Goal: Task Accomplishment & Management: Use online tool/utility

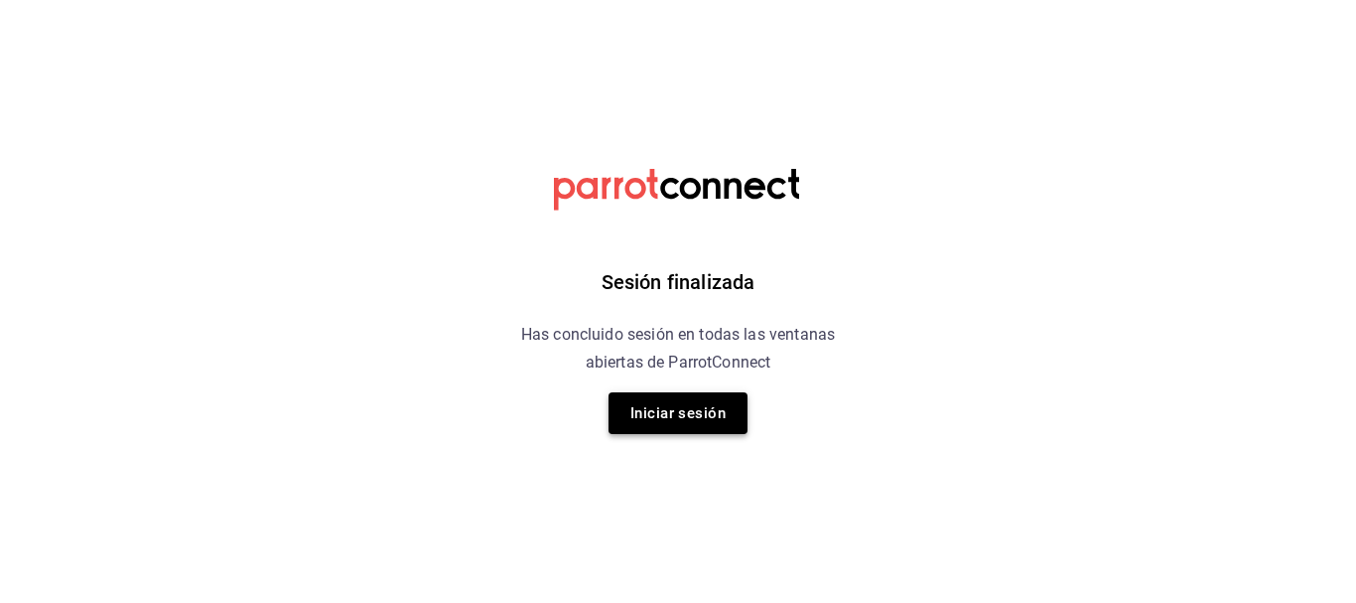
click at [692, 414] on button "Iniciar sesión" at bounding box center [678, 413] width 139 height 42
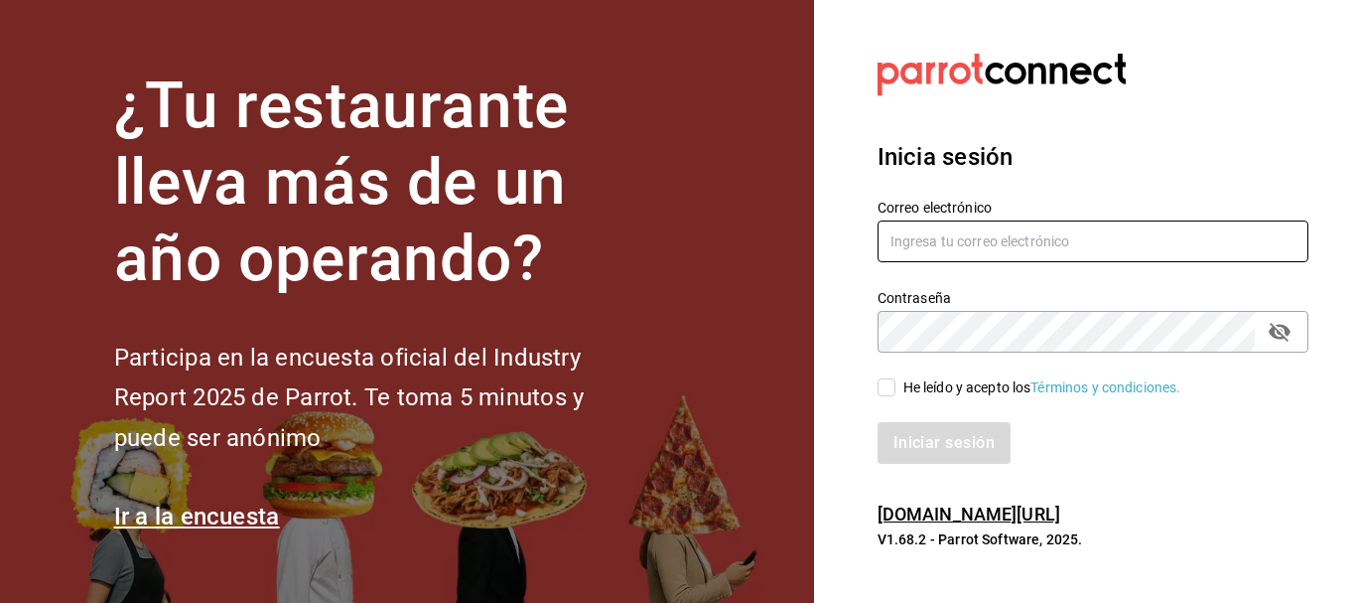
type input "[EMAIL_ADDRESS][DOMAIN_NAME]"
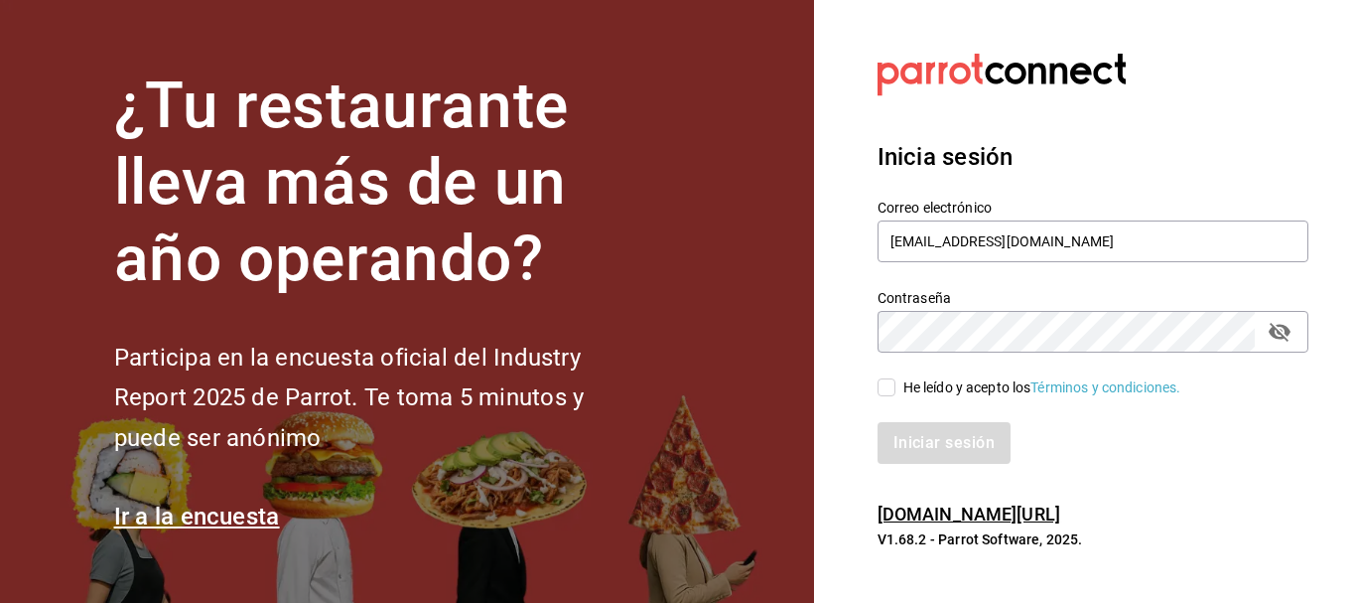
click at [893, 390] on input "He leído y acepto los Términos y condiciones." at bounding box center [887, 387] width 18 height 18
checkbox input "true"
click at [905, 448] on button "Iniciar sesión" at bounding box center [945, 443] width 135 height 42
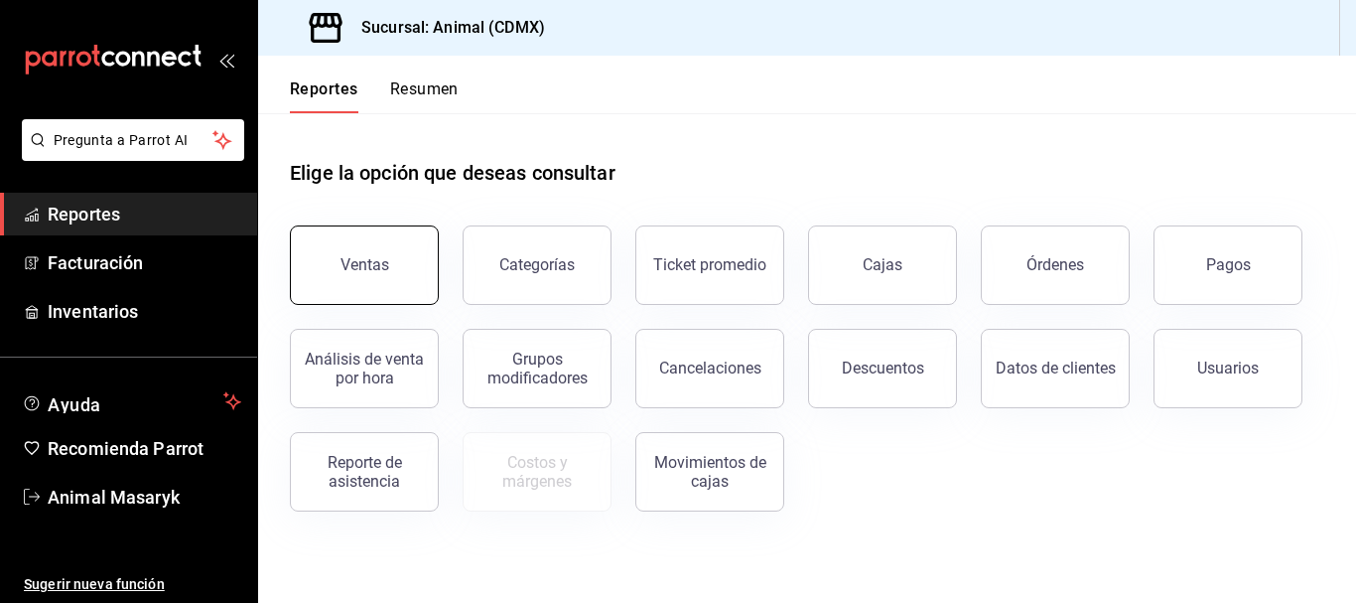
click at [337, 274] on button "Ventas" at bounding box center [364, 264] width 149 height 79
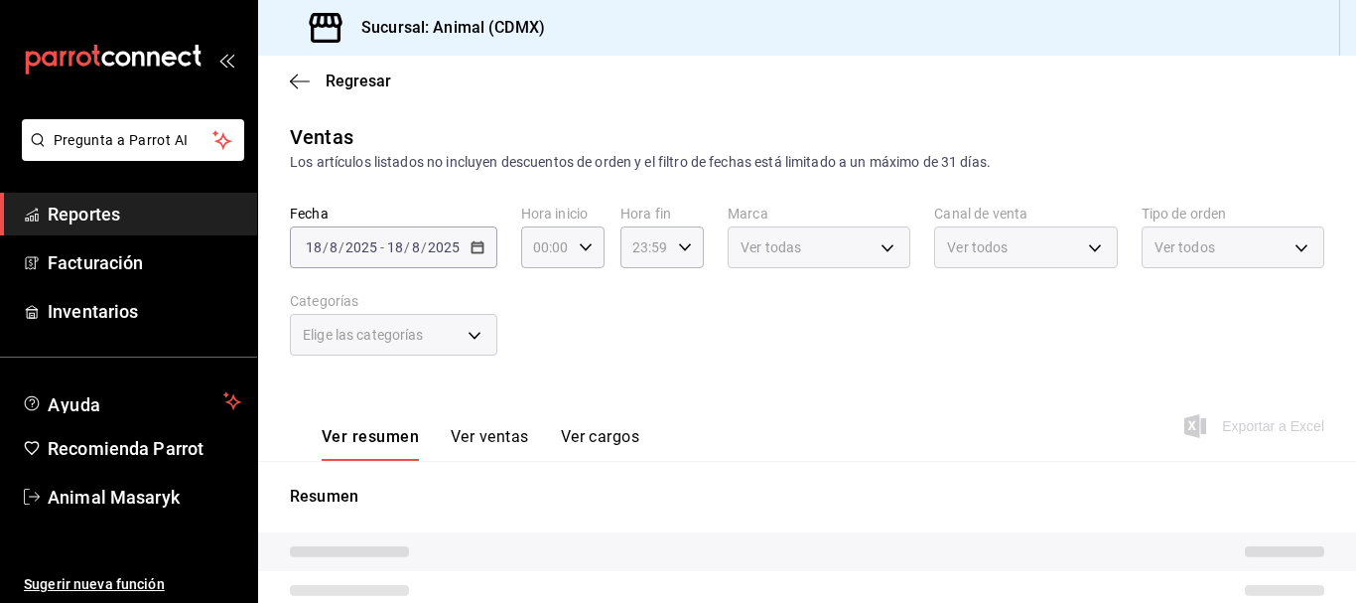
click at [486, 246] on div "[DATE] [DATE] - [DATE] [DATE]" at bounding box center [394, 247] width 208 height 42
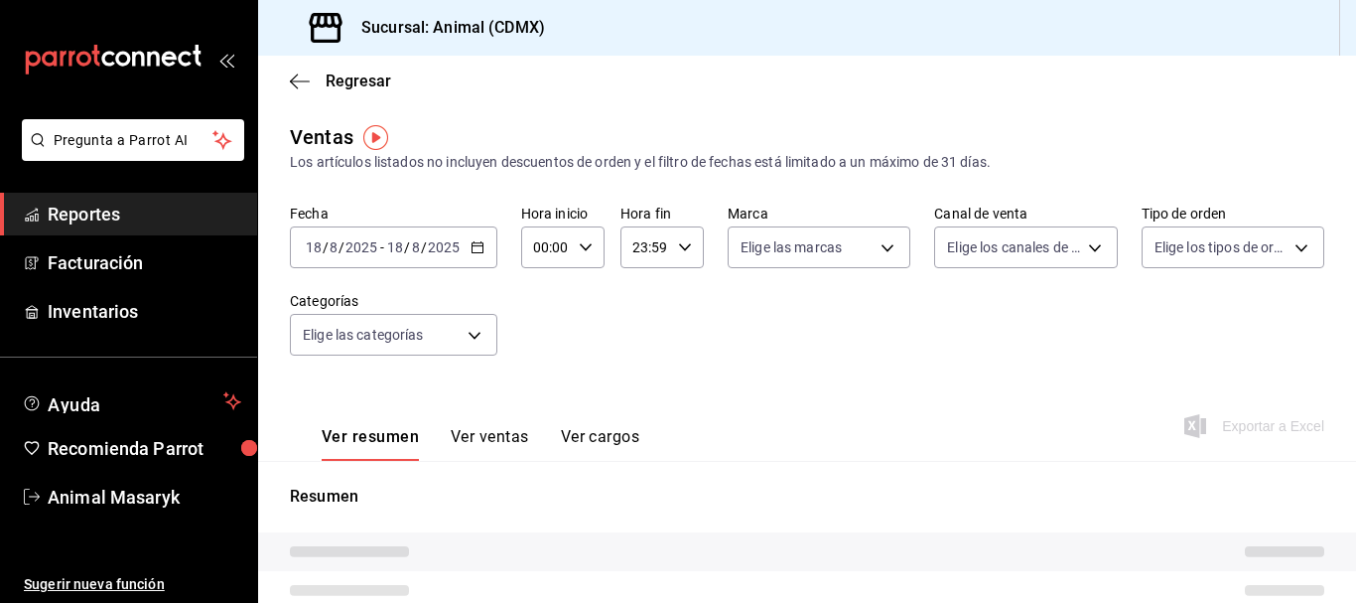
click at [476, 246] on \(Stroke\) "button" at bounding box center [477, 245] width 11 height 1
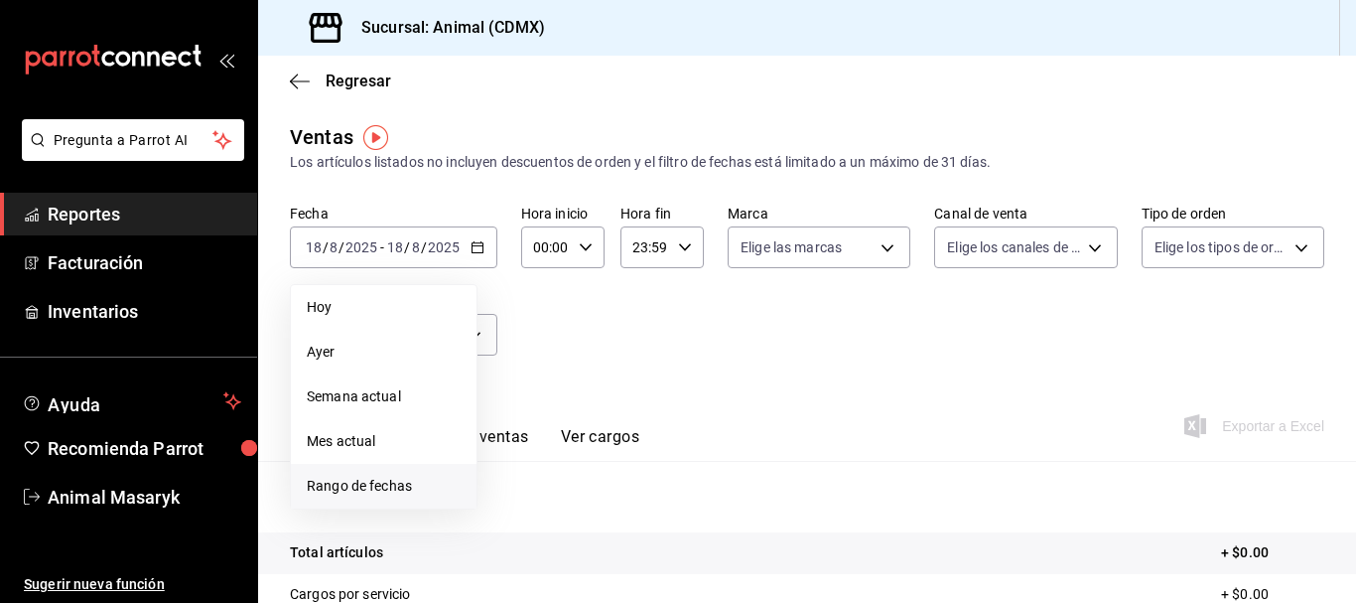
click at [356, 486] on span "Rango de fechas" at bounding box center [384, 486] width 154 height 21
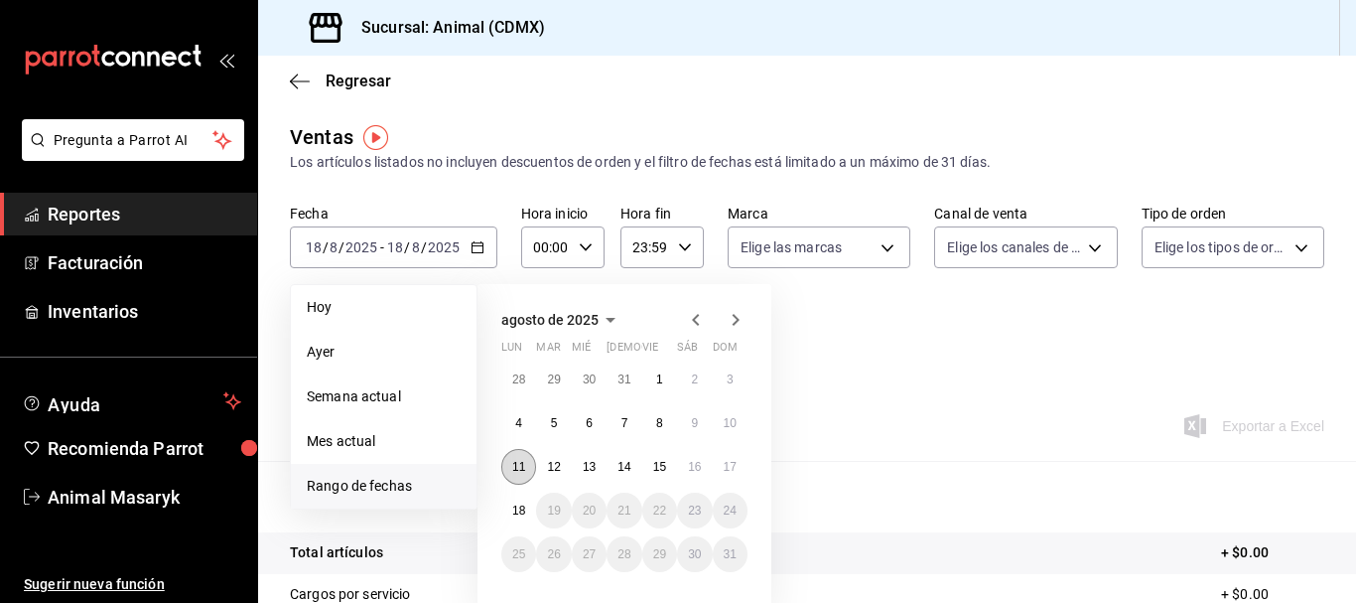
click at [530, 466] on button "11" at bounding box center [518, 467] width 35 height 36
click at [518, 512] on abbr "18" at bounding box center [518, 510] width 13 height 14
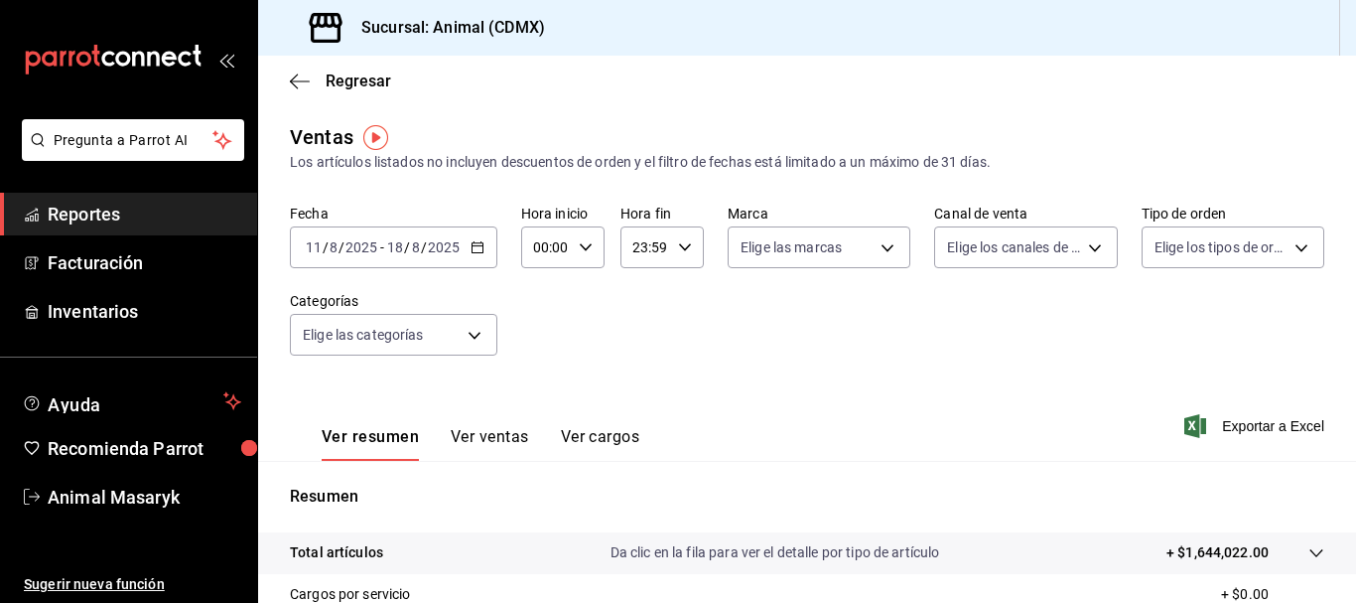
click at [589, 251] on icon "button" at bounding box center [586, 247] width 14 height 14
click at [539, 400] on span "05" at bounding box center [541, 401] width 9 height 16
type input "05:00"
click at [681, 248] on div at bounding box center [678, 301] width 1356 height 603
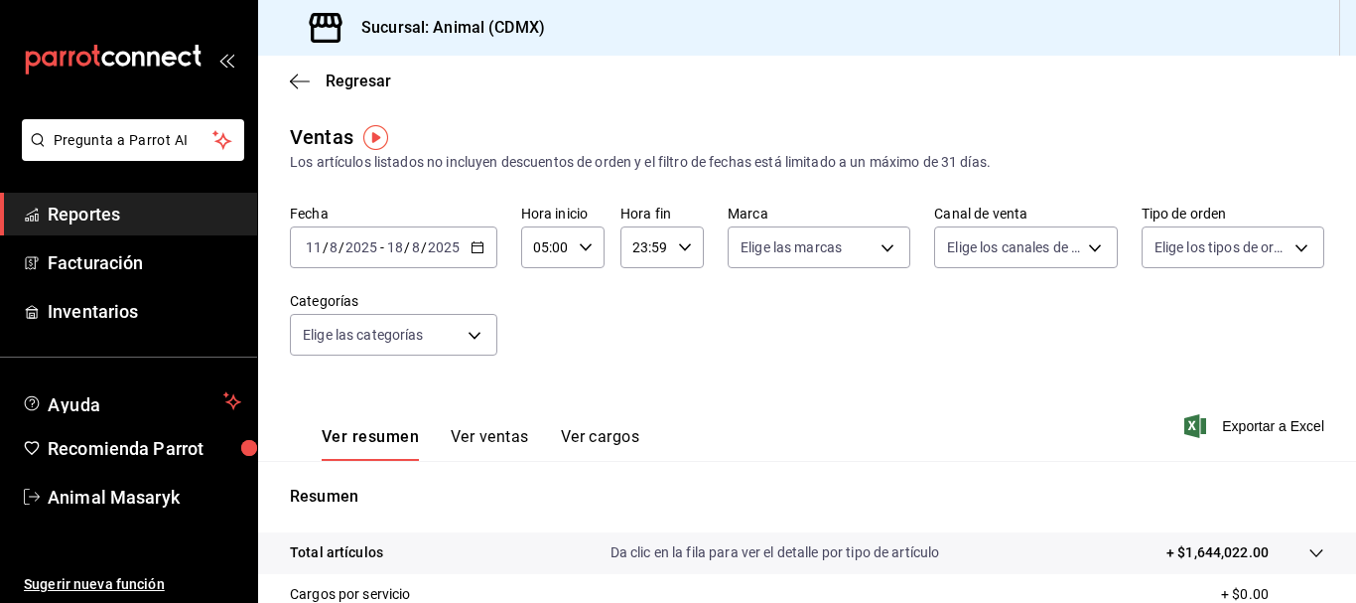
click at [681, 248] on icon "button" at bounding box center [685, 247] width 14 height 14
click at [639, 373] on span "05" at bounding box center [638, 370] width 9 height 16
click at [685, 287] on button "00" at bounding box center [679, 298] width 33 height 40
type input "05:00"
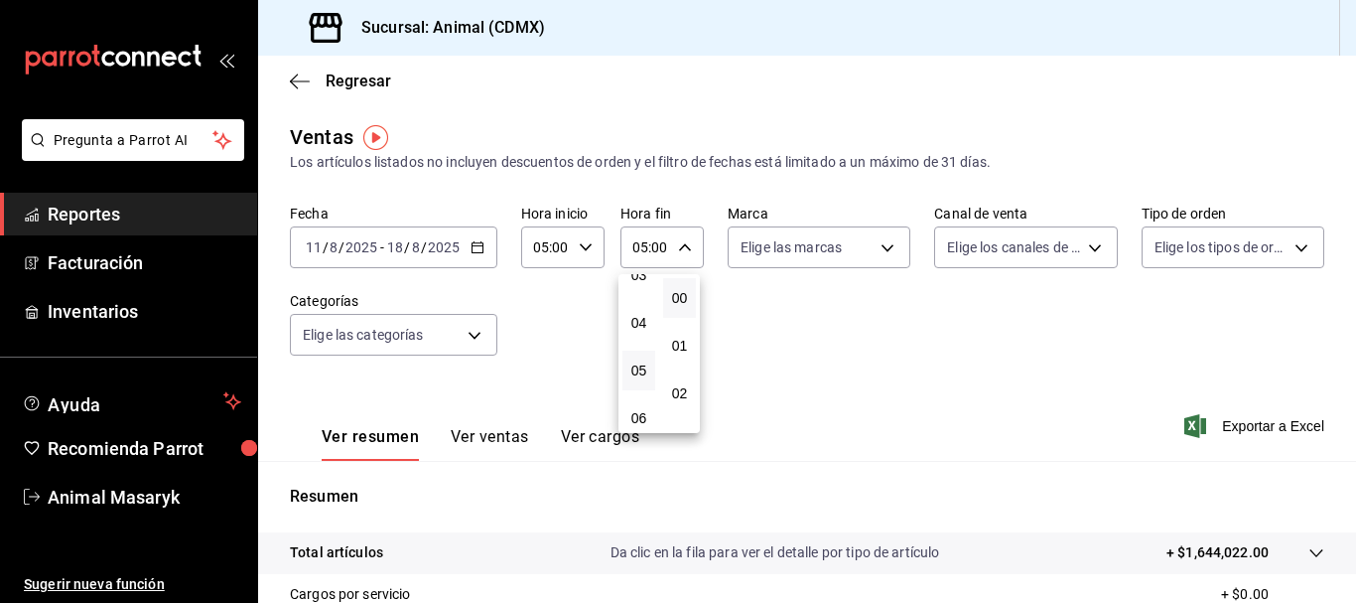
click at [879, 247] on div at bounding box center [678, 301] width 1356 height 603
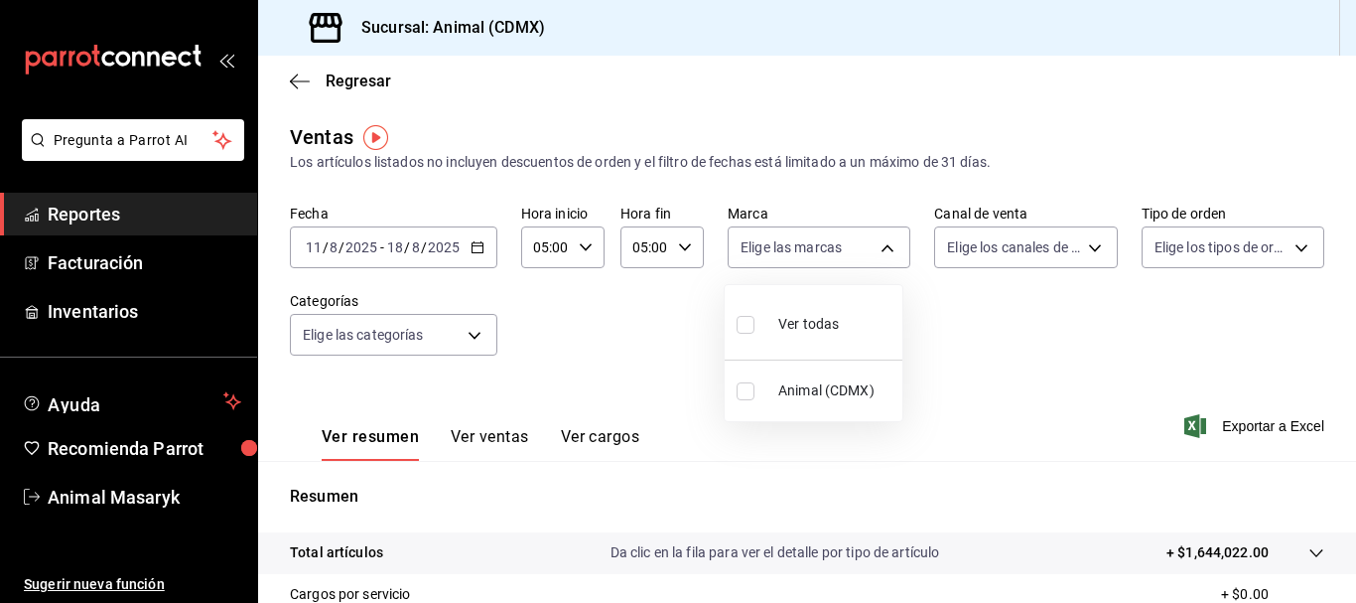
click at [879, 247] on body "Pregunta a Parrot AI Reportes Facturación Inventarios Ayuda Recomienda Parrot A…" at bounding box center [678, 301] width 1356 height 603
click at [767, 323] on div "Ver todas" at bounding box center [788, 322] width 102 height 43
type input "cb0f6aec-1481-4e37-861c-bab9b3a65b14"
checkbox input "true"
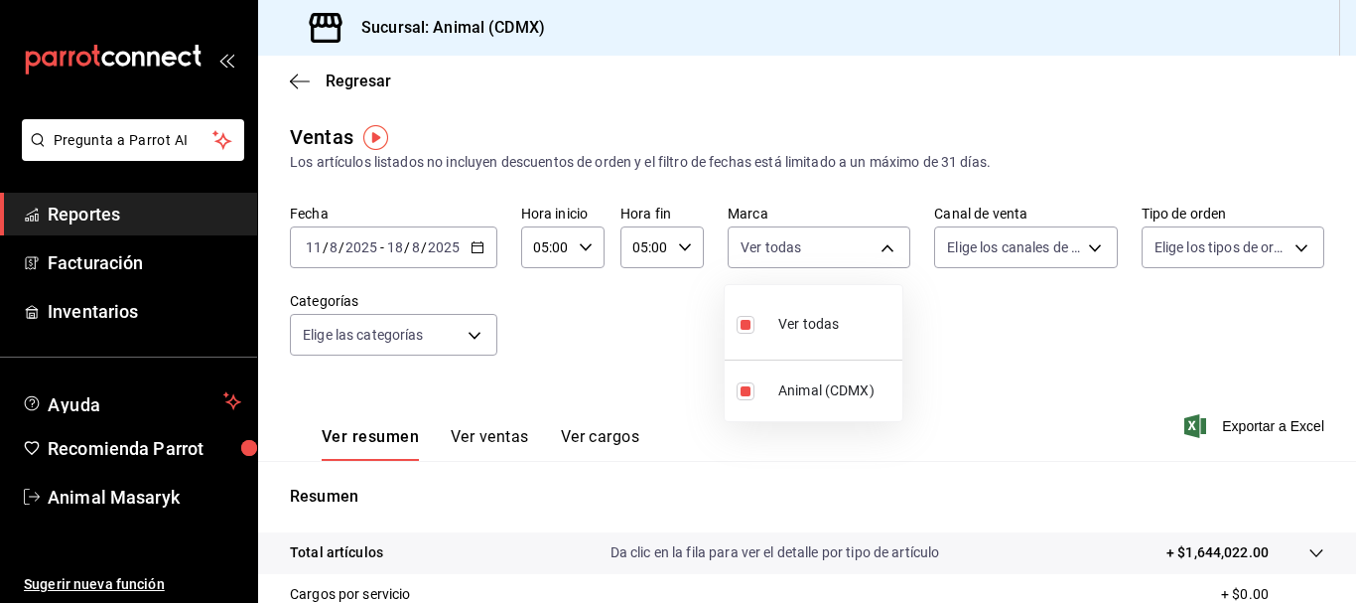
click at [1078, 246] on div at bounding box center [678, 301] width 1356 height 603
click at [1078, 246] on body "Pregunta a Parrot AI Reportes Facturación Inventarios Ayuda Recomienda Parrot A…" at bounding box center [678, 301] width 1356 height 603
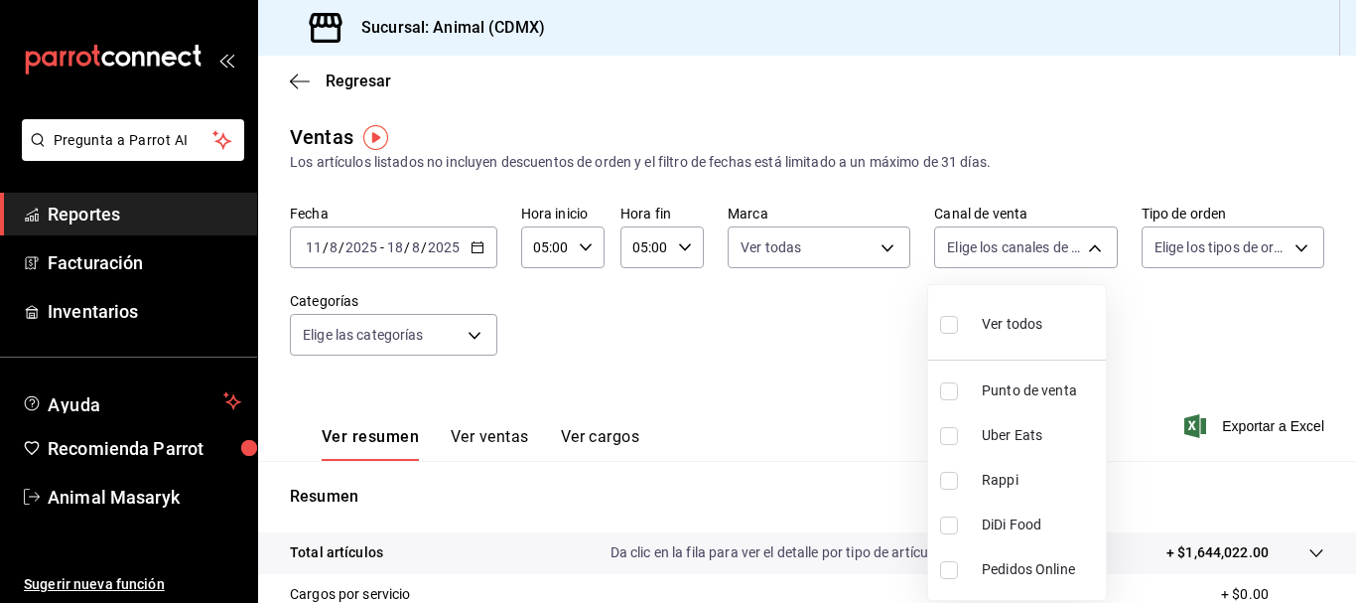
click at [968, 327] on div "Ver todos" at bounding box center [991, 322] width 102 height 43
type input "PARROT,UBER_EATS,RAPPI,DIDI_FOOD,ONLINE"
checkbox input "true"
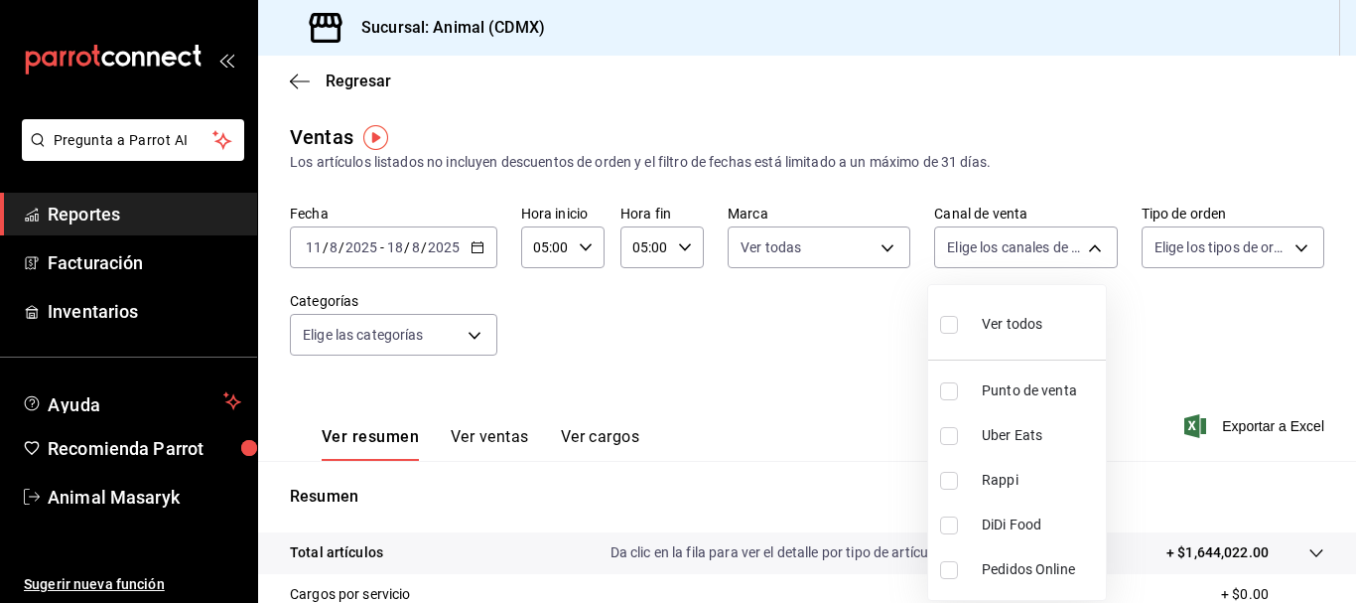
checkbox input "true"
click at [1292, 253] on div at bounding box center [678, 301] width 1356 height 603
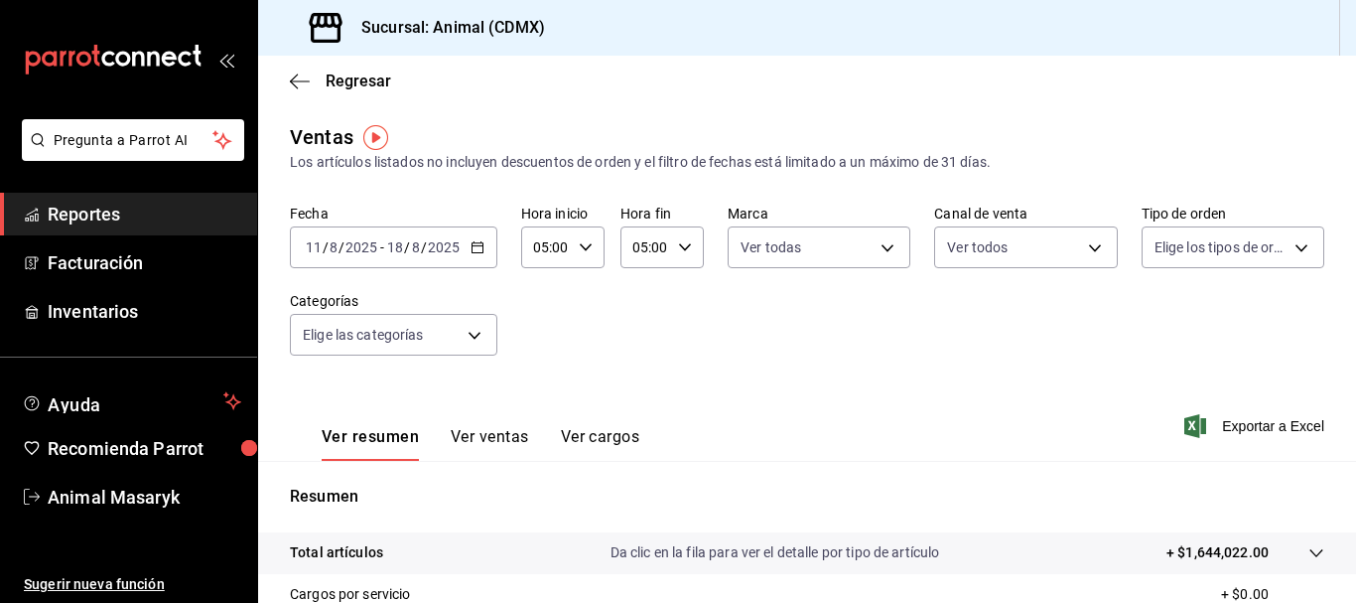
click at [1292, 253] on body "Pregunta a Parrot AI Reportes Facturación Inventarios Ayuda Recomienda Parrot A…" at bounding box center [678, 301] width 1356 height 603
click at [1203, 323] on span "Ver todos" at bounding box center [1214, 324] width 61 height 21
type input "ad44a823-99d3-4372-a913-4cf57f2a9ac0,b8ee5ff1-85c8-4a81-aa51-555e6c8ba0c6,EXTER…"
checkbox input "true"
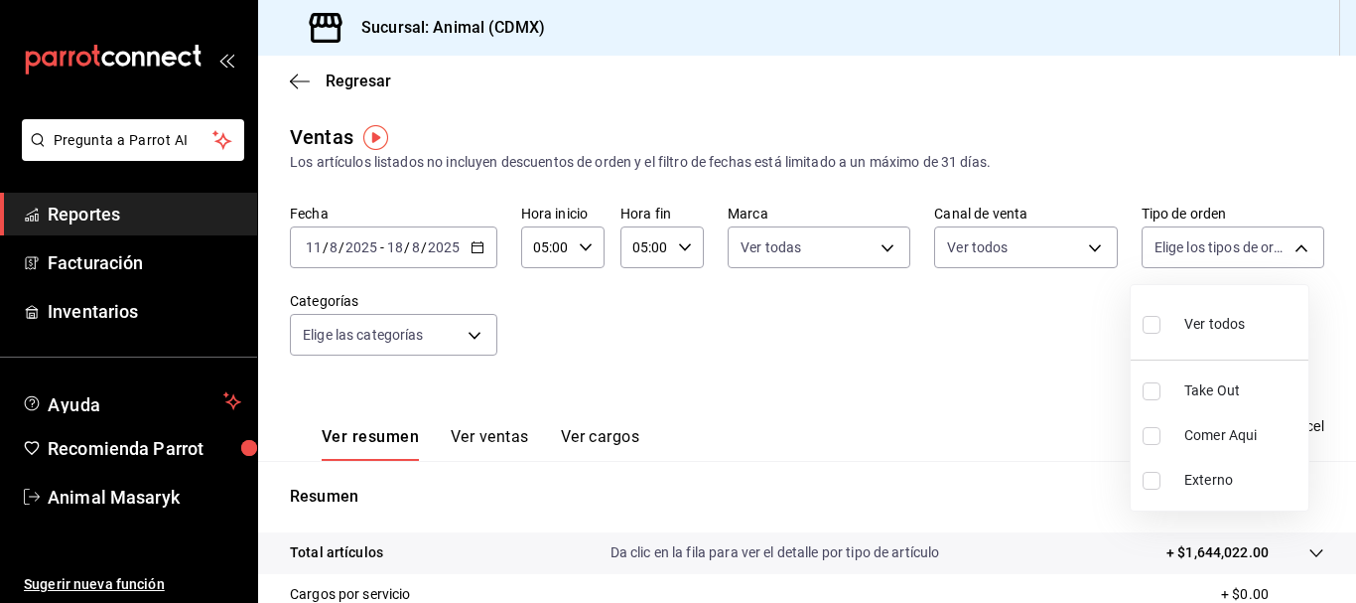
checkbox input "true"
click at [478, 329] on div at bounding box center [678, 301] width 1356 height 603
click at [478, 329] on body "Pregunta a Parrot AI Reportes Facturación Inventarios Ayuda Recomienda Parrot A…" at bounding box center [678, 301] width 1356 height 603
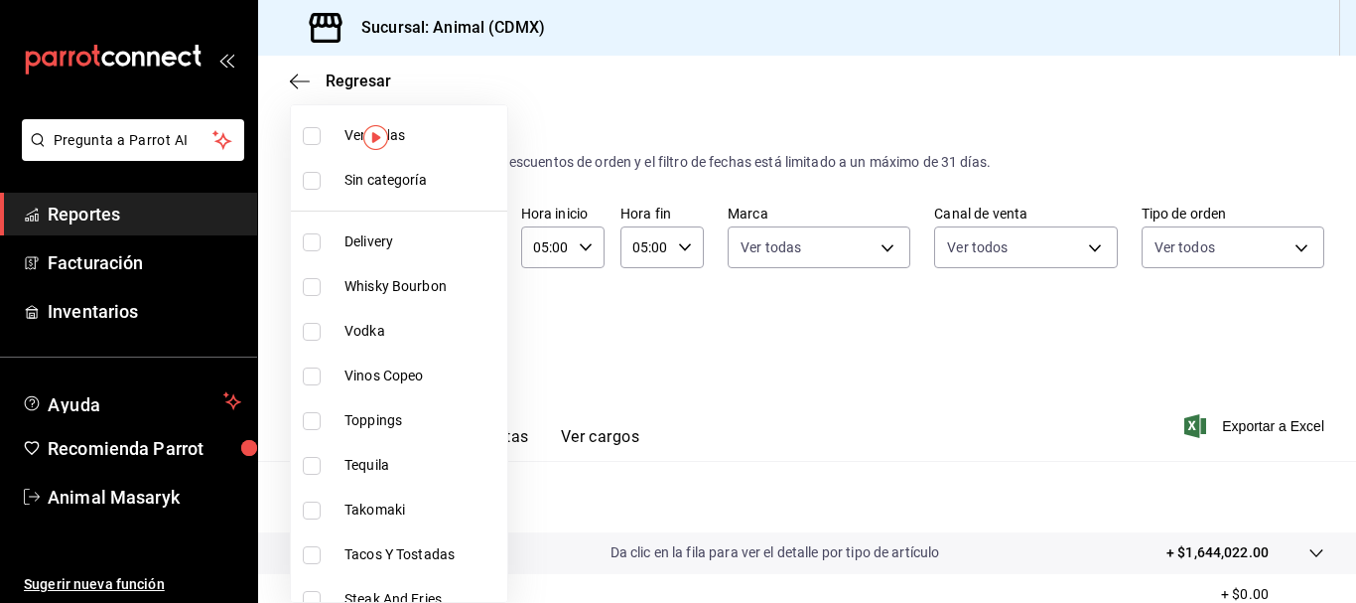
click at [458, 135] on span "Ver todas" at bounding box center [422, 135] width 155 height 21
type input "281688af-6220-48ae-86b9-ca5e6f63eb3e,2ffeebaa-176c-4024-95f8-553ffecca8da,37769…"
checkbox input "true"
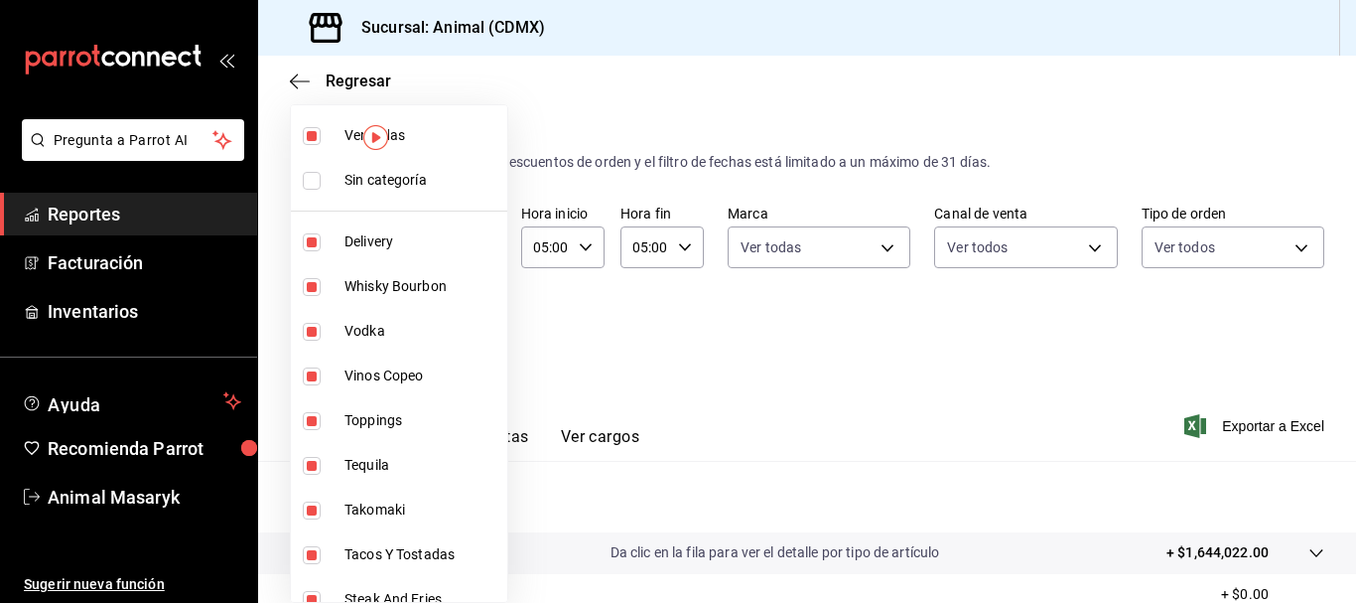
checkbox input "true"
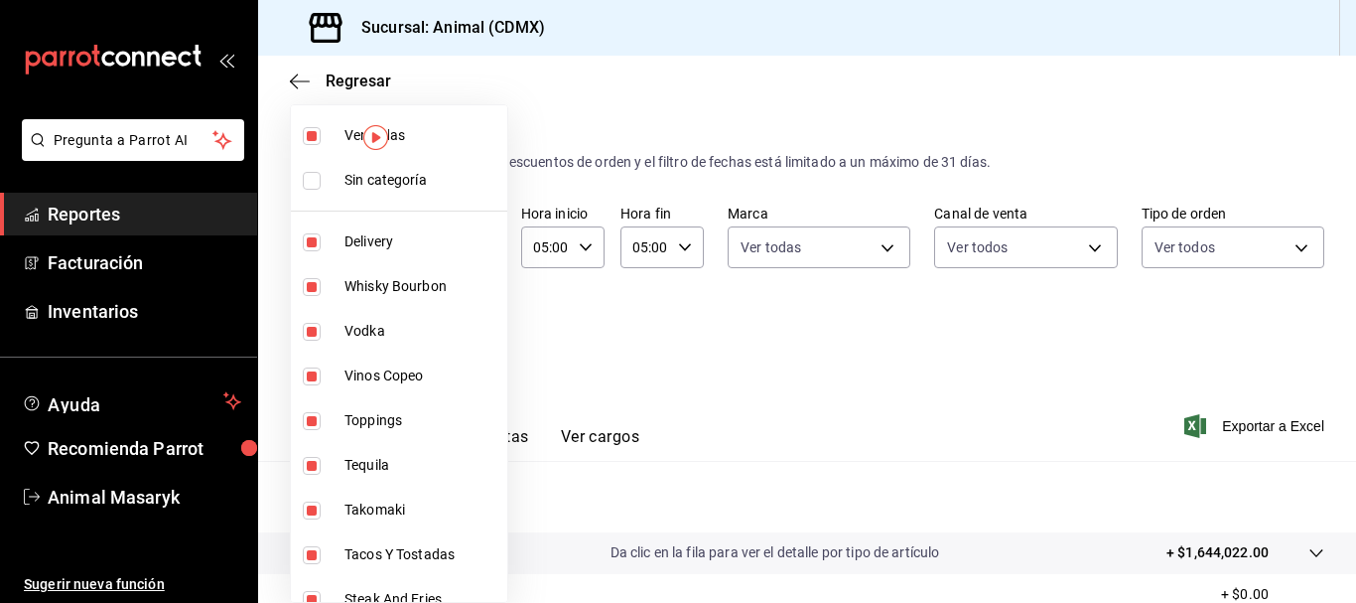
checkbox input "true"
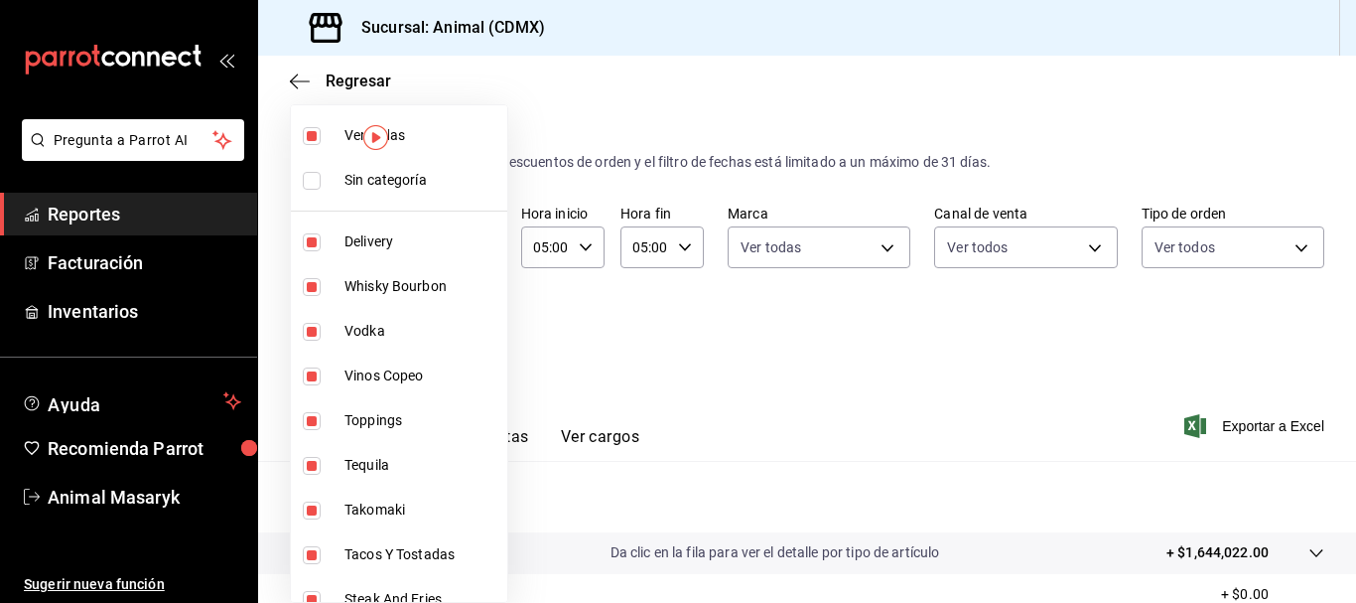
checkbox input "true"
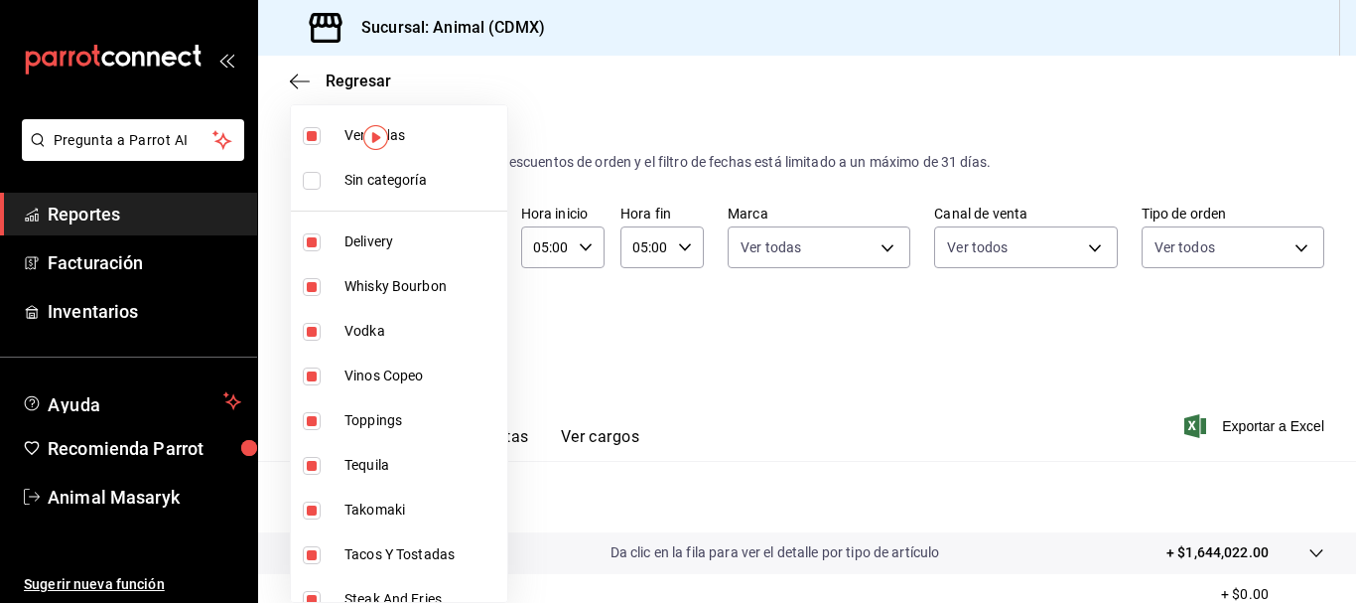
checkbox input "true"
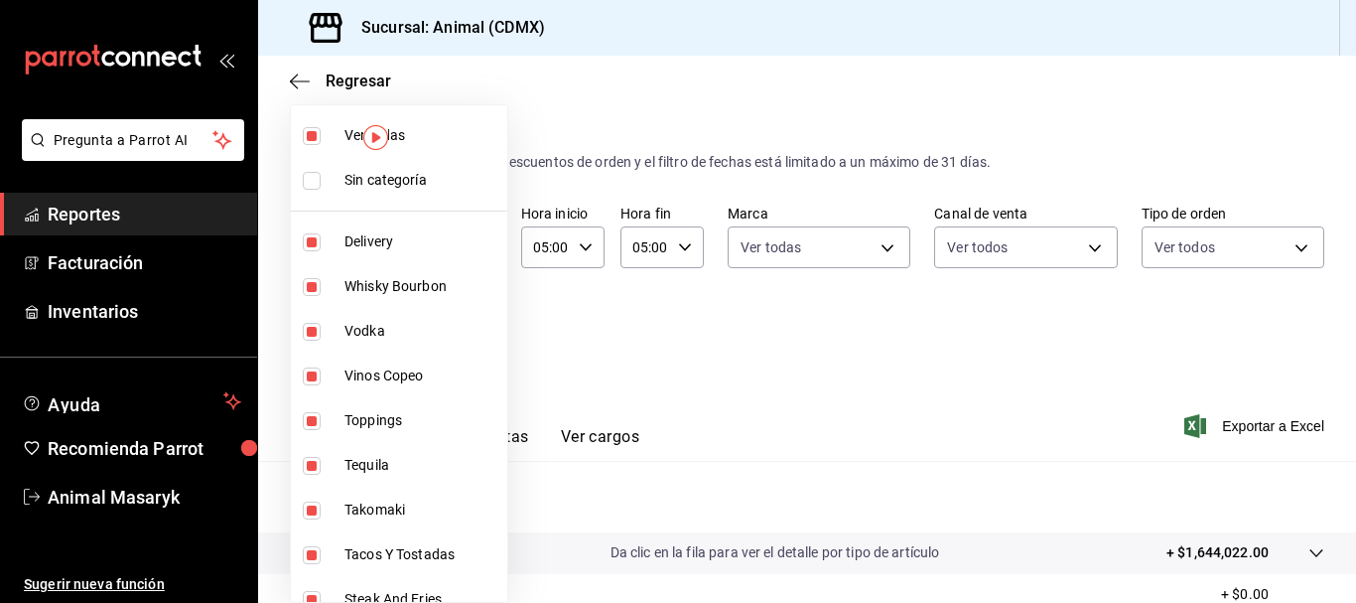
checkbox input "true"
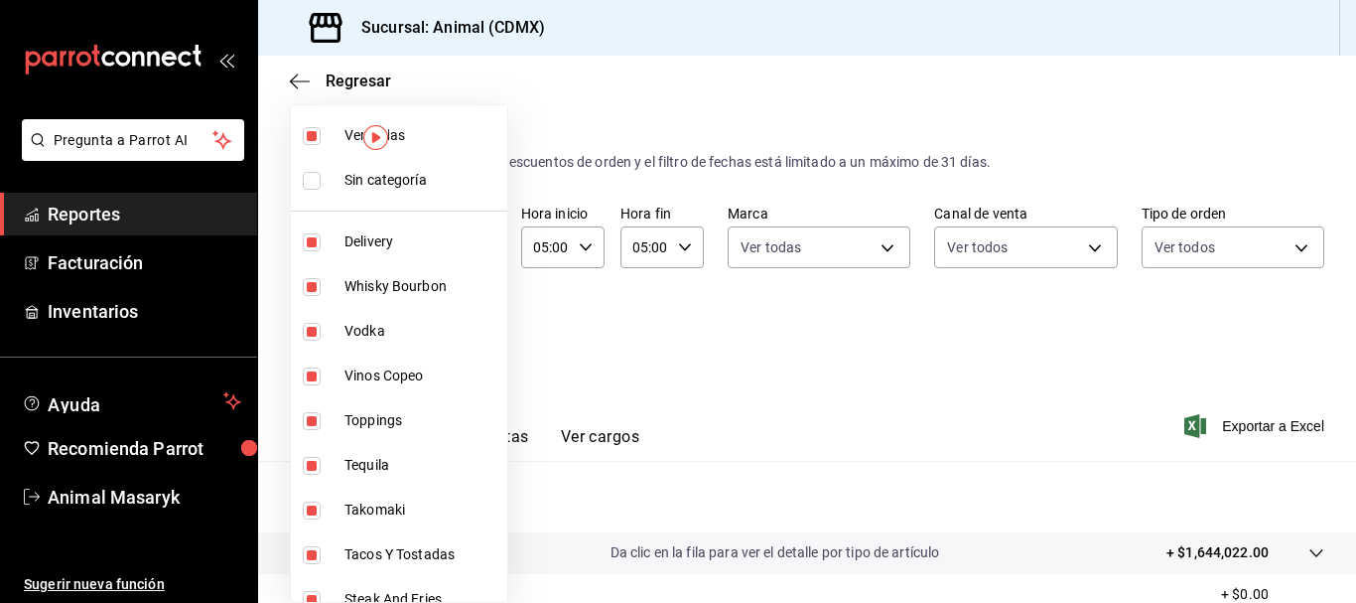
checkbox input "true"
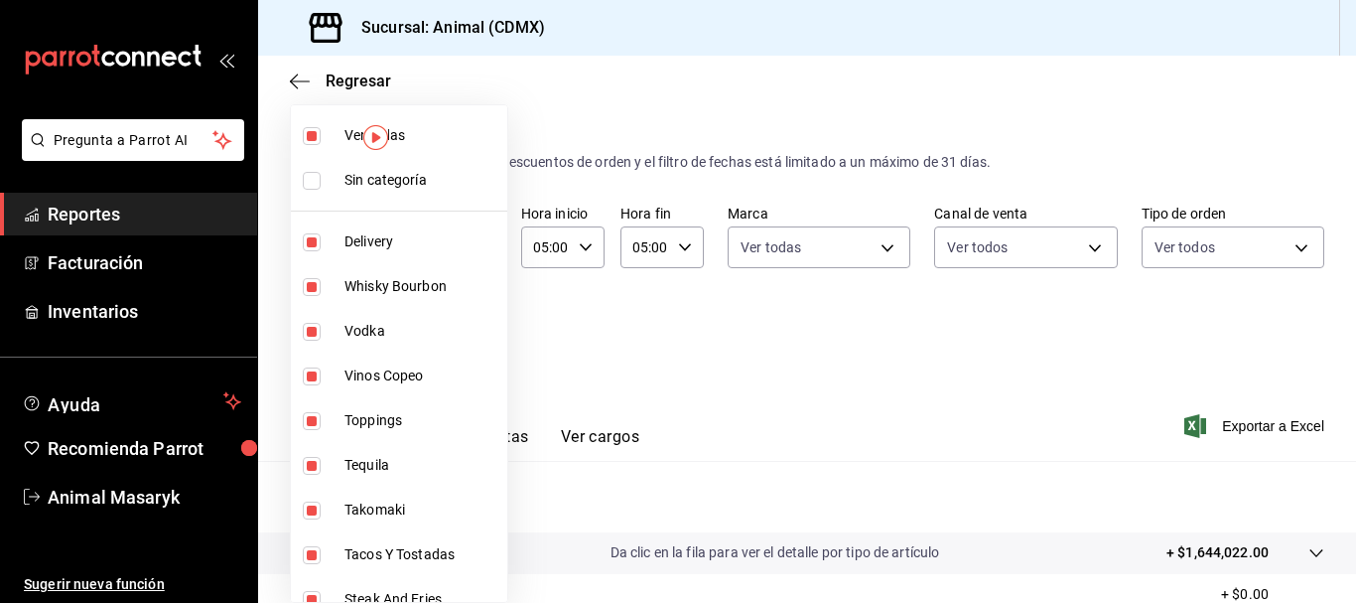
checkbox input "true"
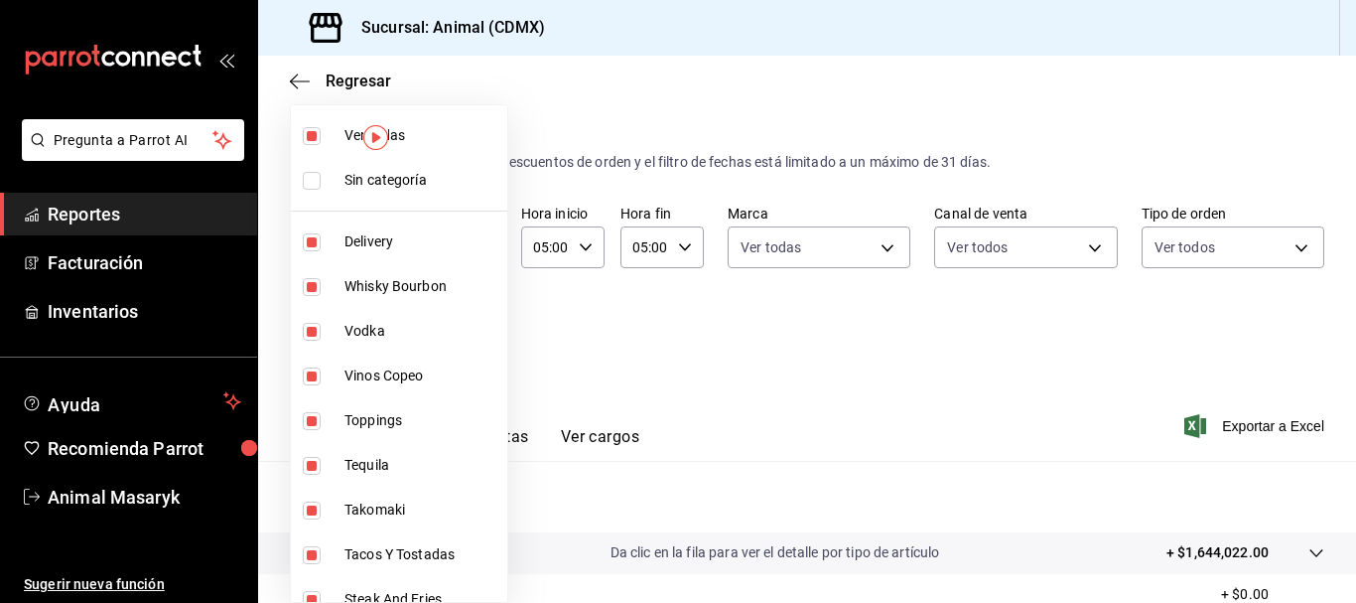
checkbox input "true"
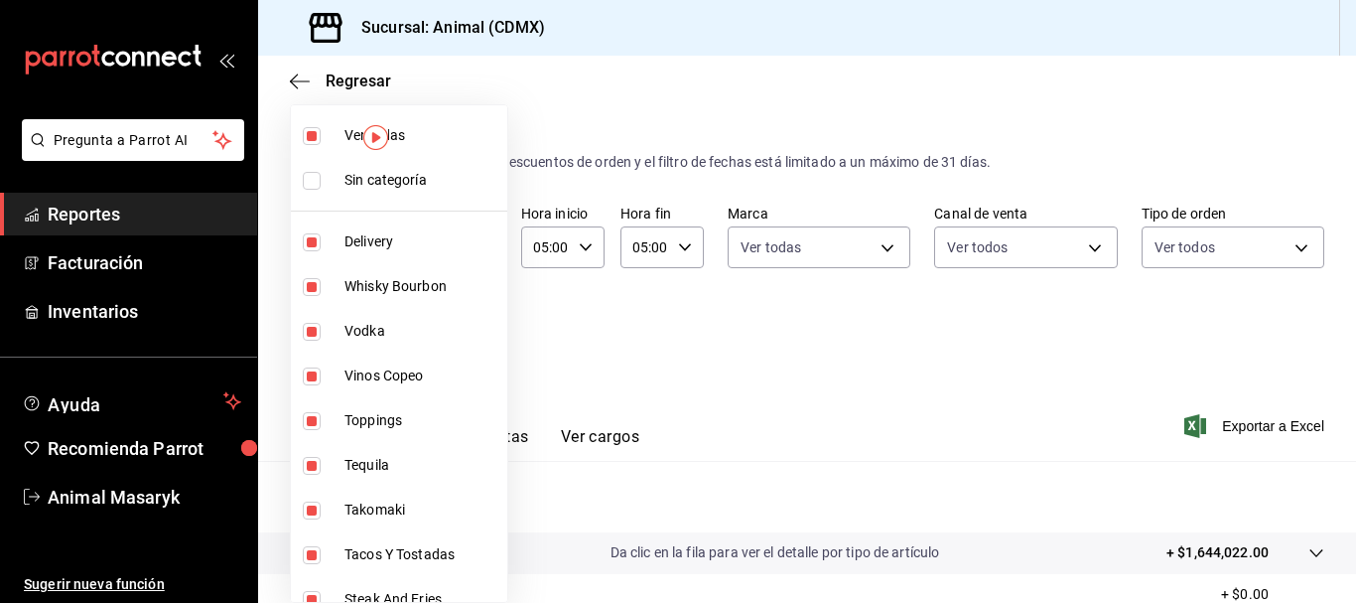
checkbox input "true"
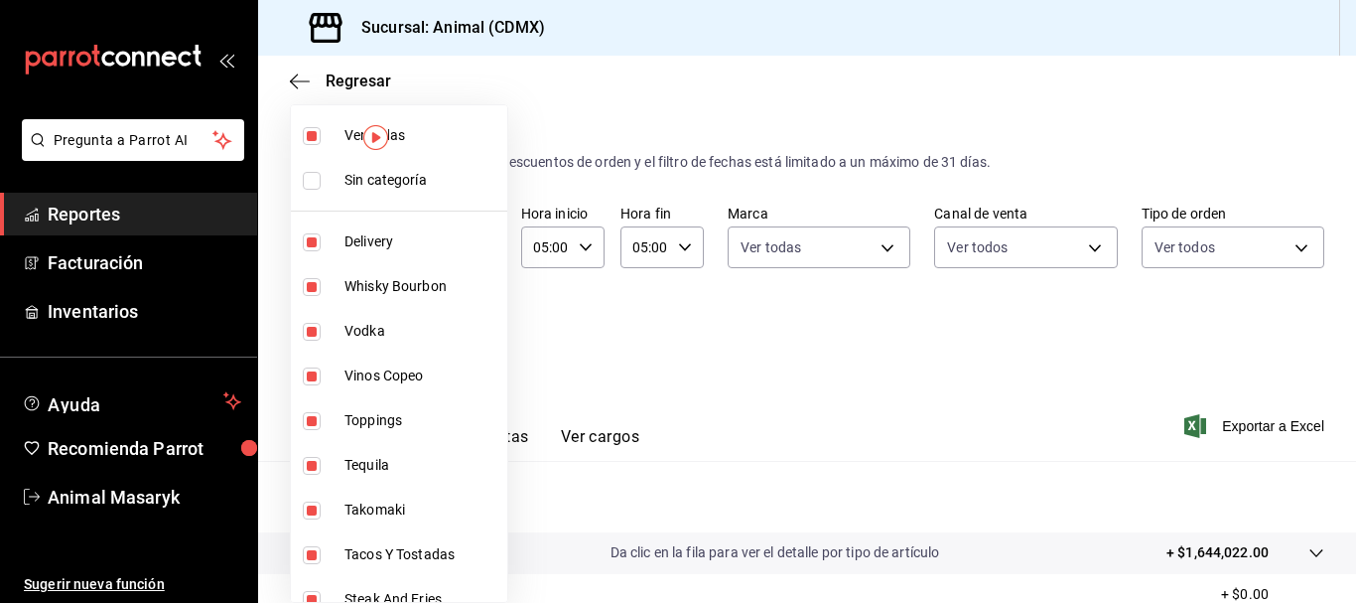
checkbox input "true"
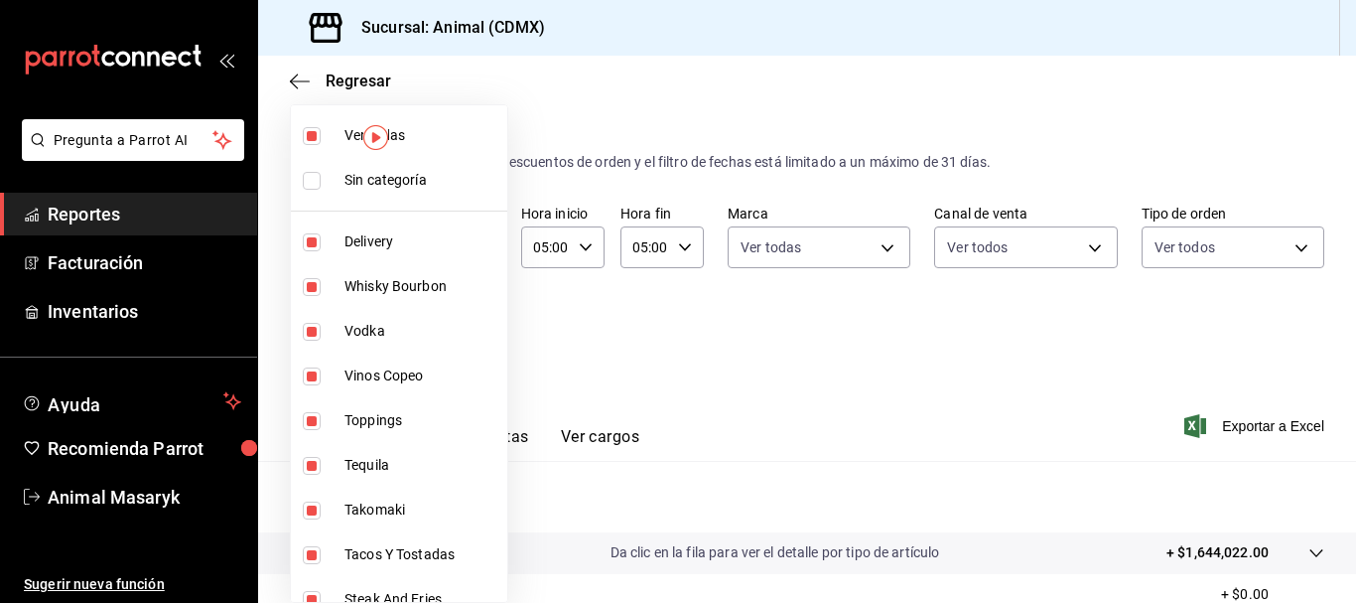
checkbox input "true"
click at [623, 324] on div at bounding box center [678, 301] width 1356 height 603
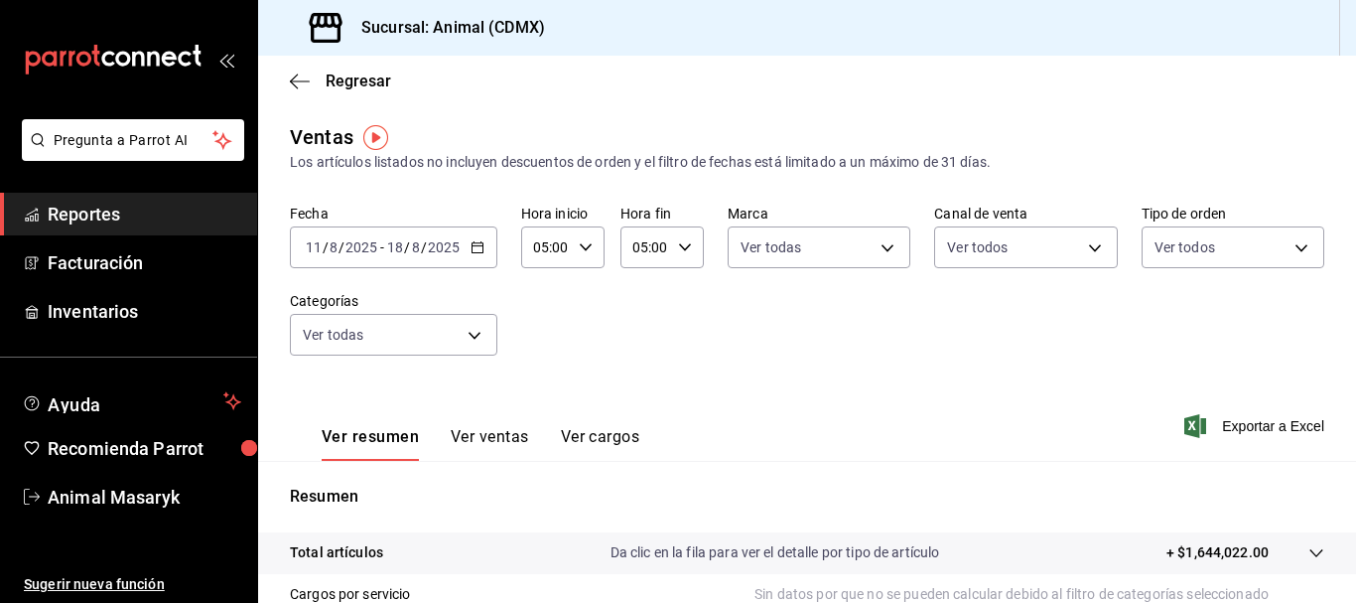
click at [623, 324] on div "Fecha [DATE] [DATE] - [DATE] [DATE] Hora inicio 05:00 Hora inicio Hora fin 05:0…" at bounding box center [807, 292] width 1035 height 175
click at [1196, 424] on span "Exportar a Excel" at bounding box center [1256, 426] width 136 height 24
